Goal: Information Seeking & Learning: Learn about a topic

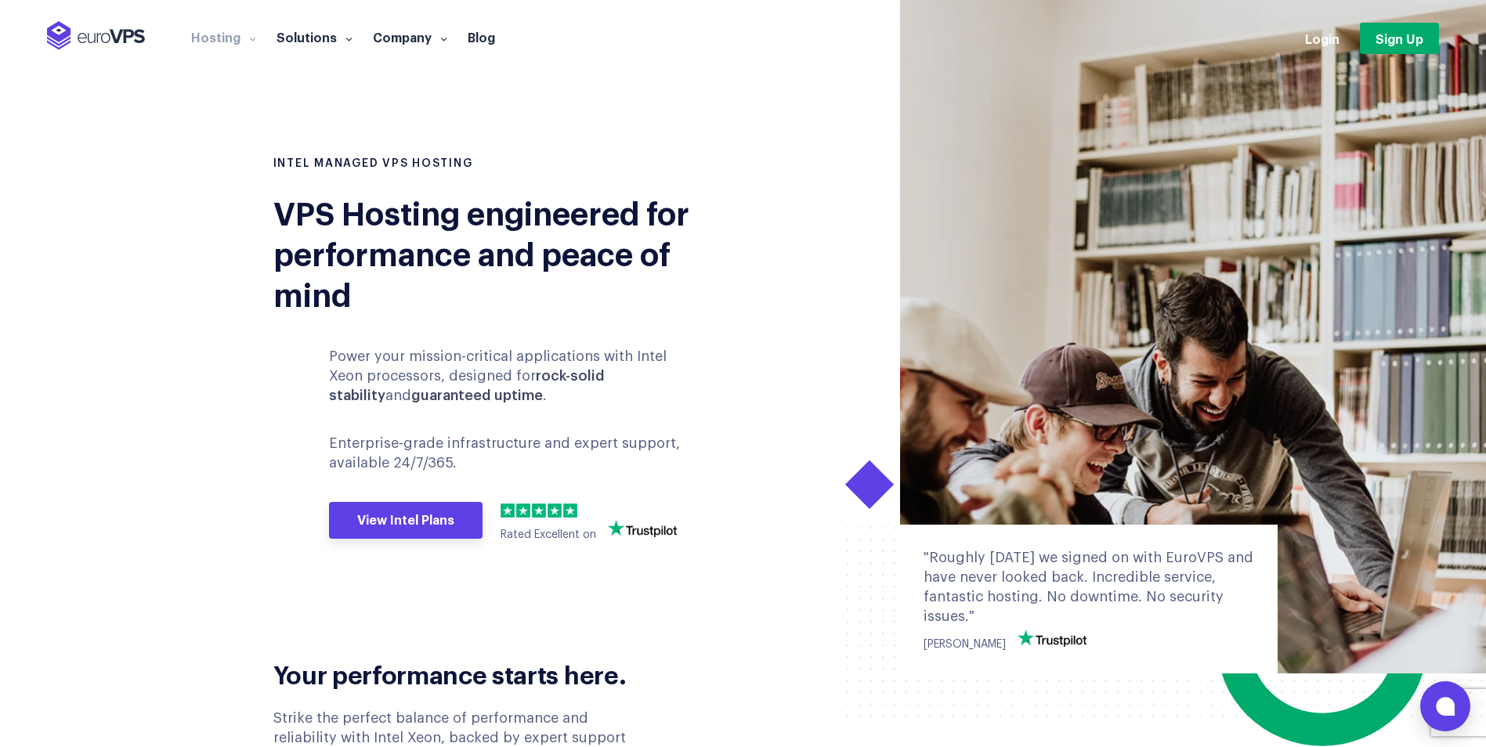
click at [391, 502] on link "View Intel Plans" at bounding box center [406, 521] width 154 height 38
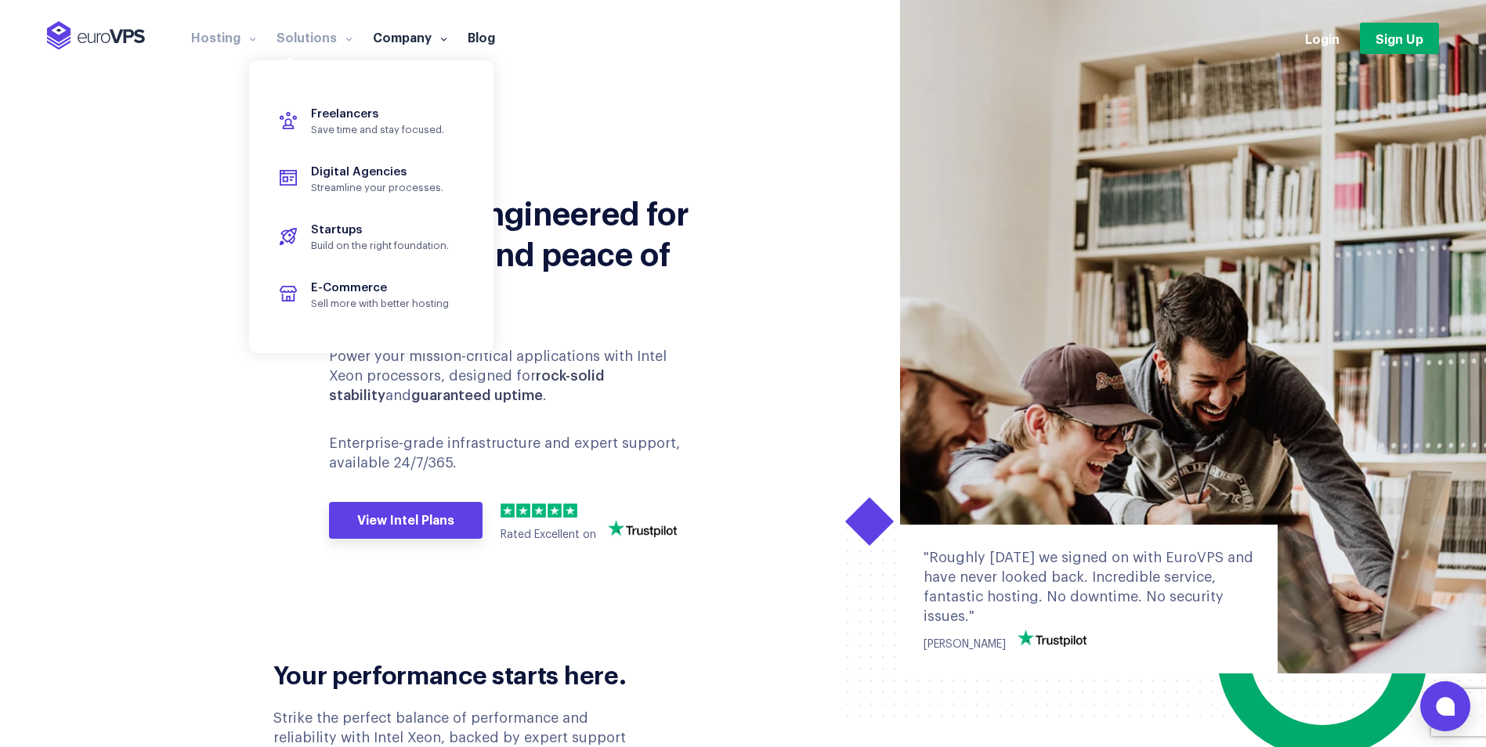
click at [335, 38] on link "Solutions" at bounding box center [314, 37] width 96 height 16
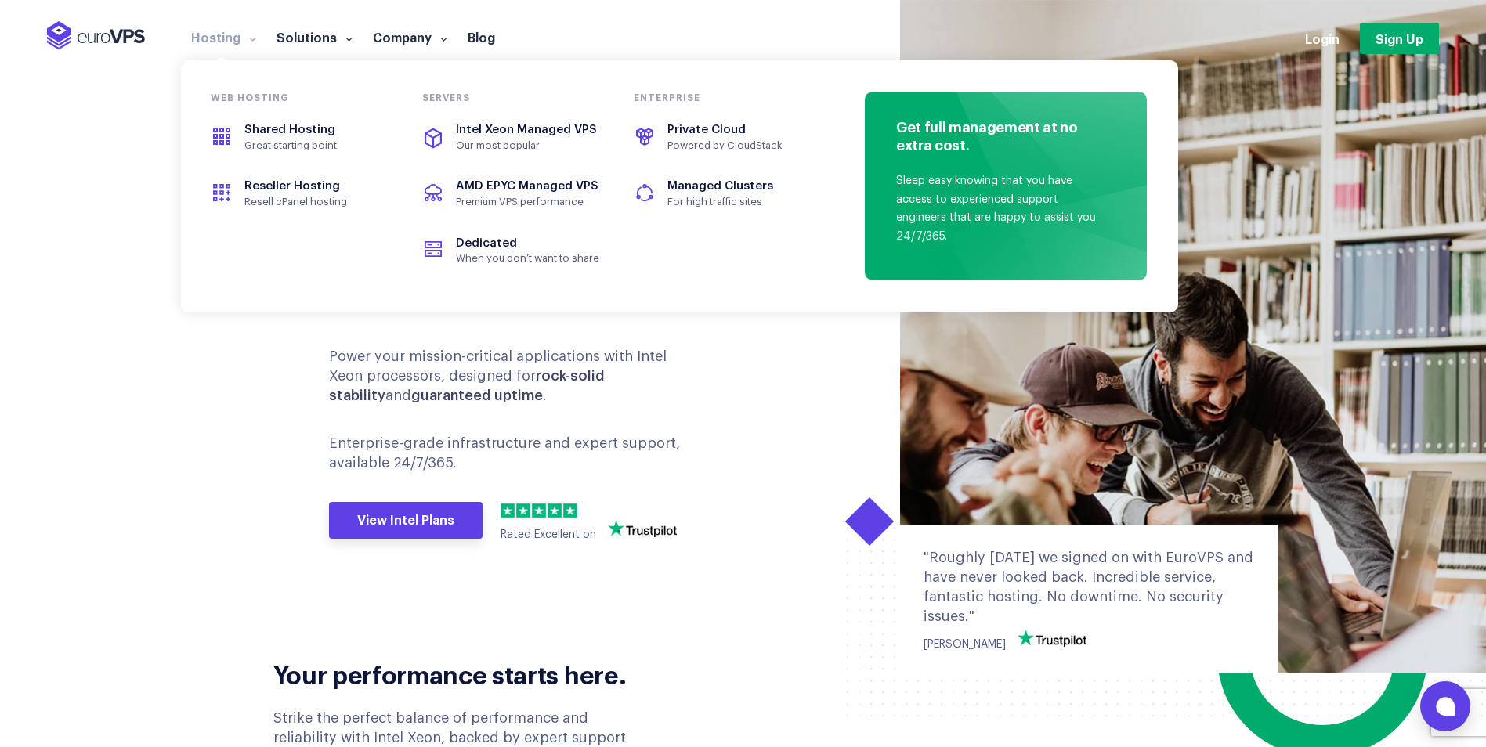
click at [205, 31] on link "Hosting" at bounding box center [223, 37] width 85 height 16
click at [686, 138] on span "Private Cloud" at bounding box center [723, 130] width 175 height 18
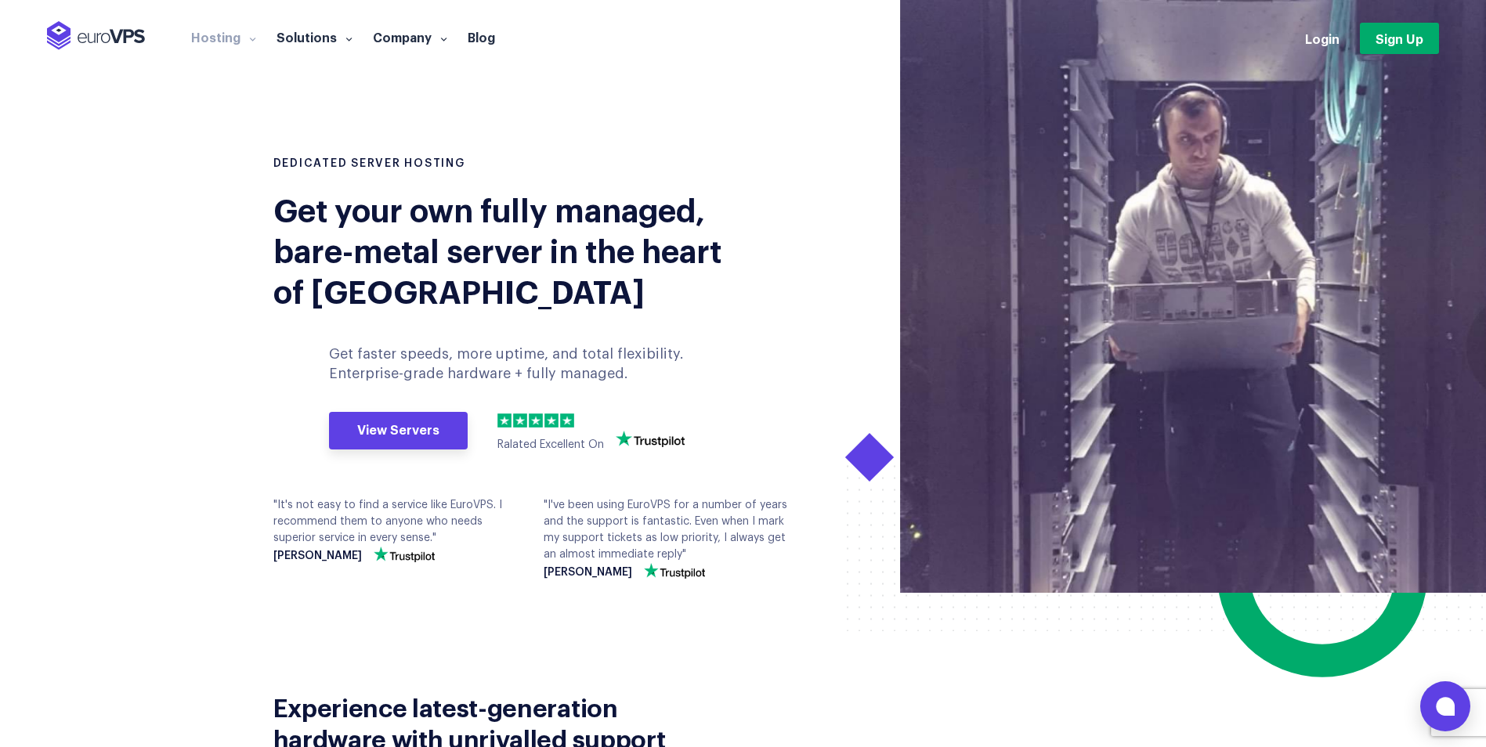
click at [241, 34] on link "Hosting" at bounding box center [223, 37] width 85 height 16
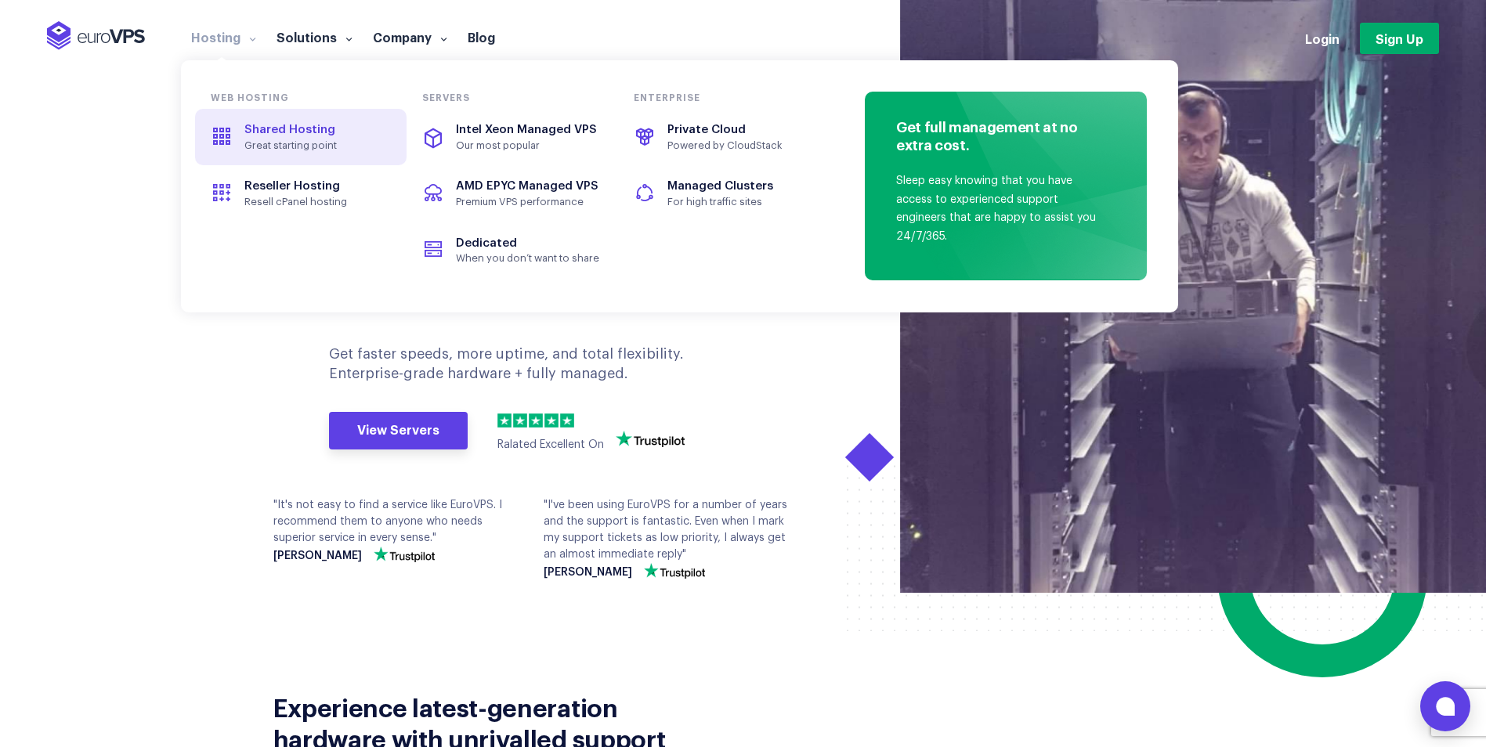
click at [306, 138] on span "Shared Hosting" at bounding box center [300, 130] width 175 height 18
